Goal: Find specific page/section: Find specific page/section

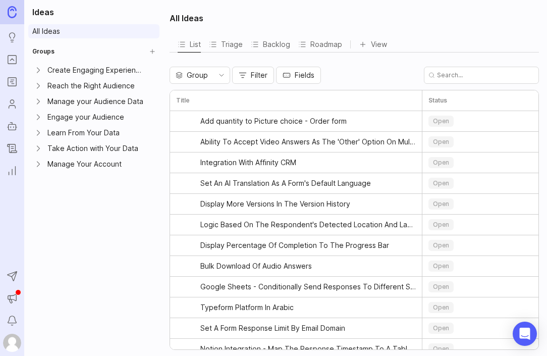
click at [88, 34] on link "All Ideas" at bounding box center [93, 31] width 131 height 14
click at [438, 74] on input "text" at bounding box center [485, 75] width 97 height 9
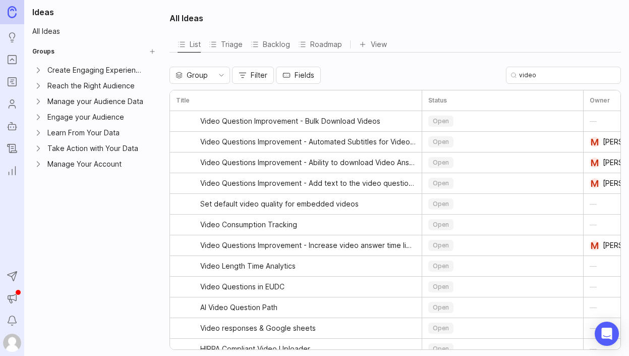
type input "video"
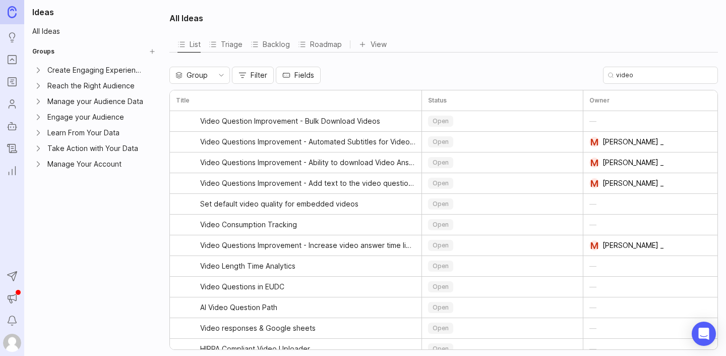
click at [8, 45] on link "Ideas" at bounding box center [12, 37] width 18 height 18
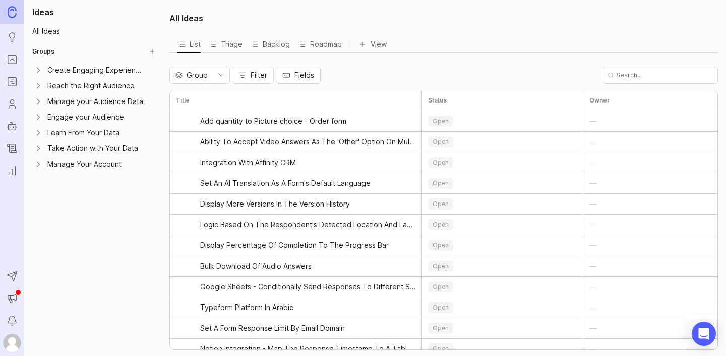
click at [9, 57] on icon "Portal" at bounding box center [12, 59] width 11 height 12
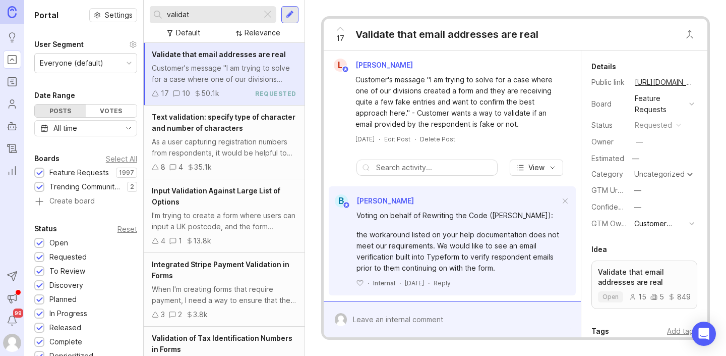
click at [213, 16] on input "validat" at bounding box center [212, 14] width 91 height 11
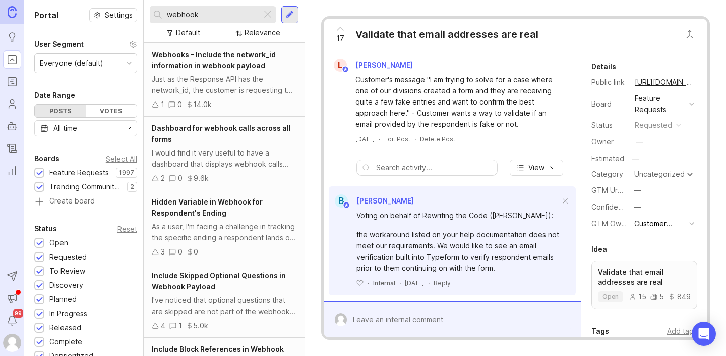
click at [237, 17] on input "webhook" at bounding box center [212, 14] width 91 height 11
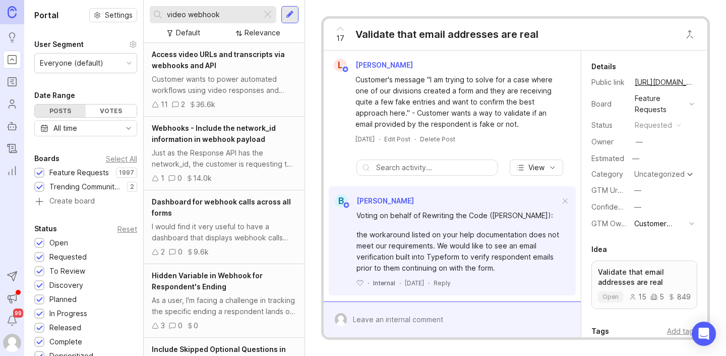
type input "video webhook"
